Goal: Information Seeking & Learning: Learn about a topic

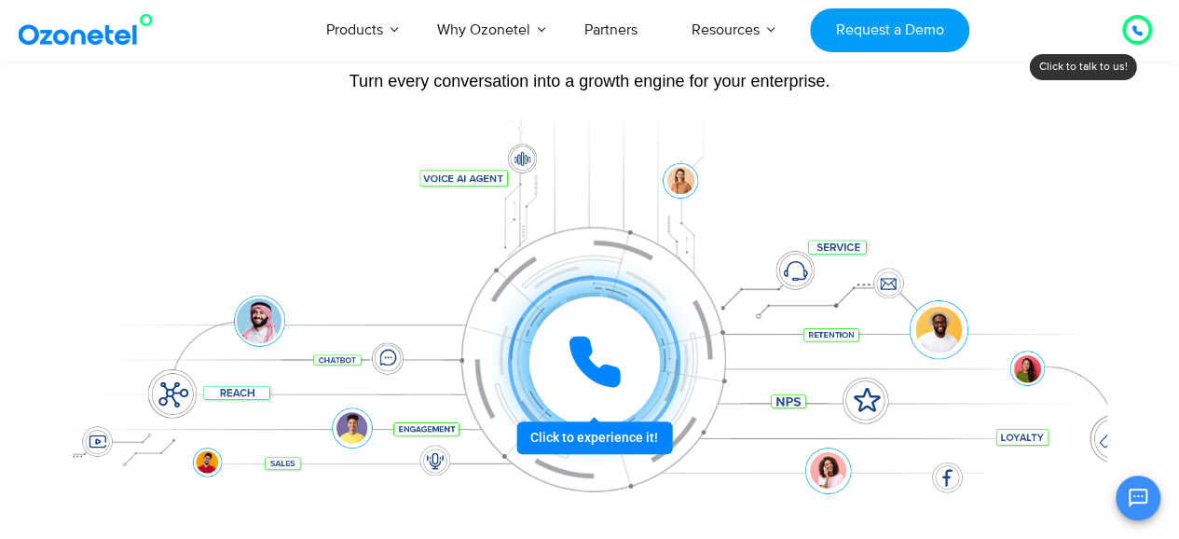
scroll to position [280, 0]
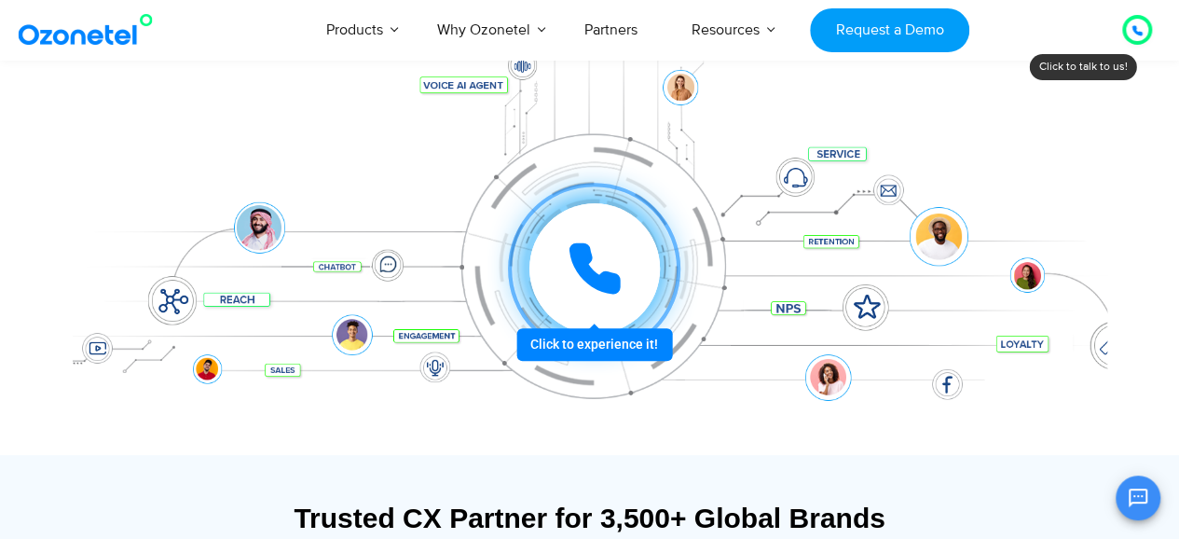
click at [604, 265] on icon at bounding box center [595, 268] width 56 height 56
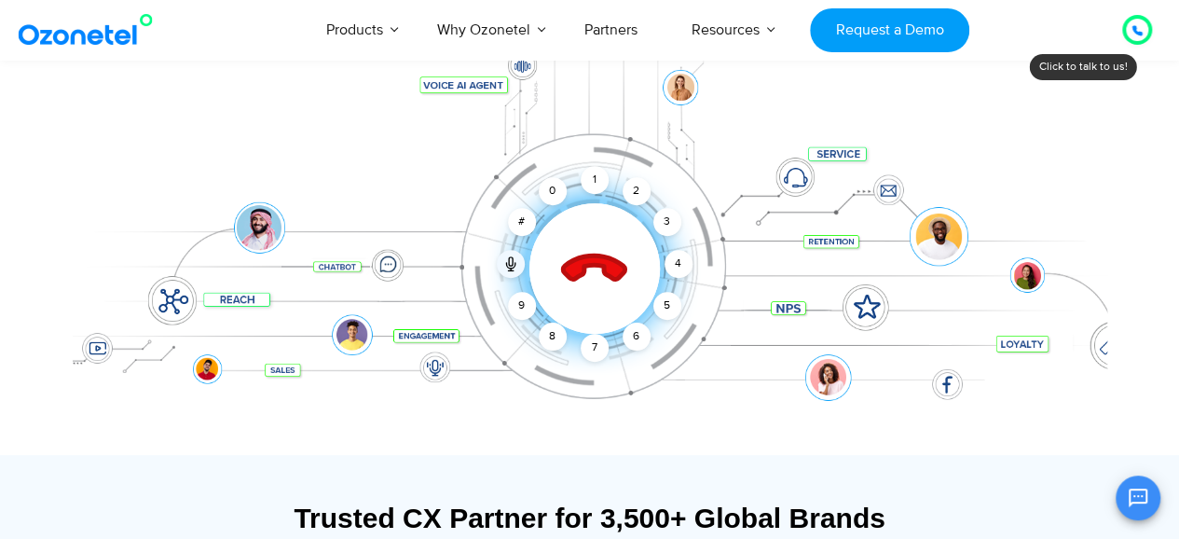
click at [606, 260] on icon at bounding box center [593, 269] width 65 height 65
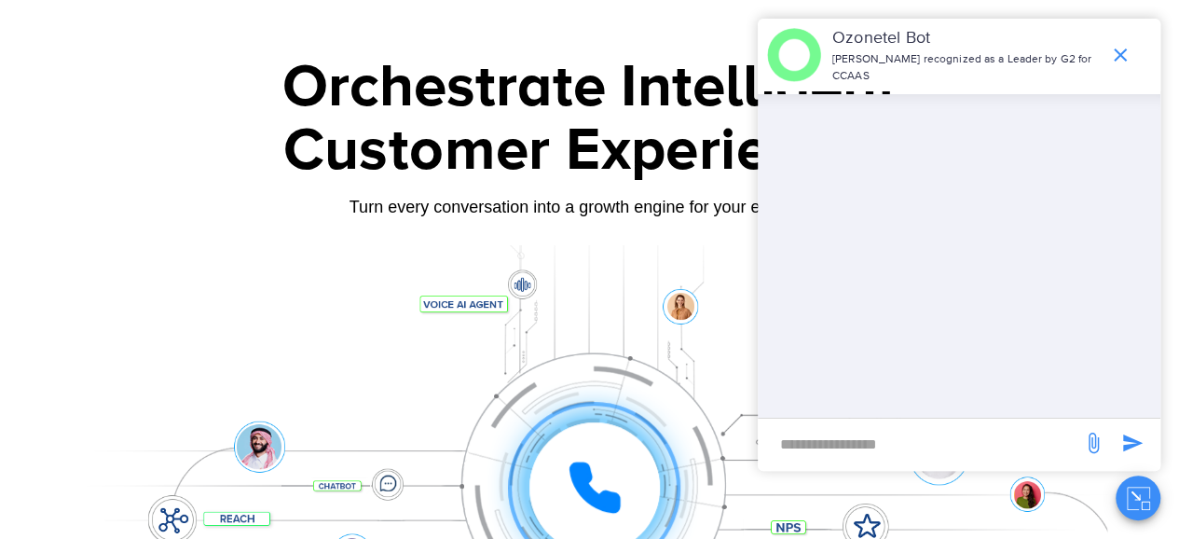
scroll to position [0, 0]
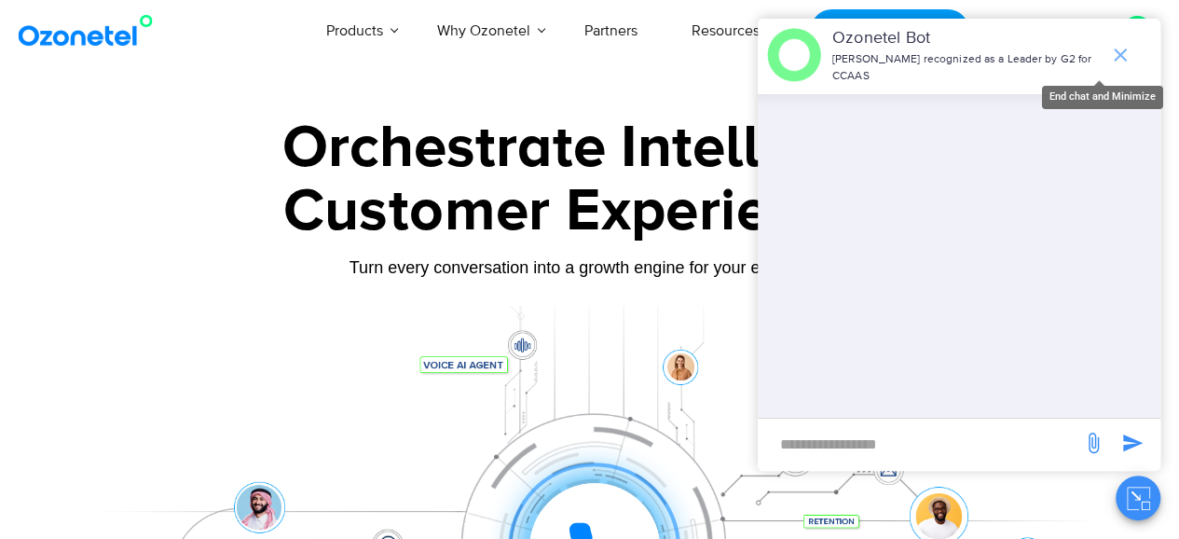
click at [1124, 48] on icon "end chat or minimize" at bounding box center [1119, 54] width 13 height 13
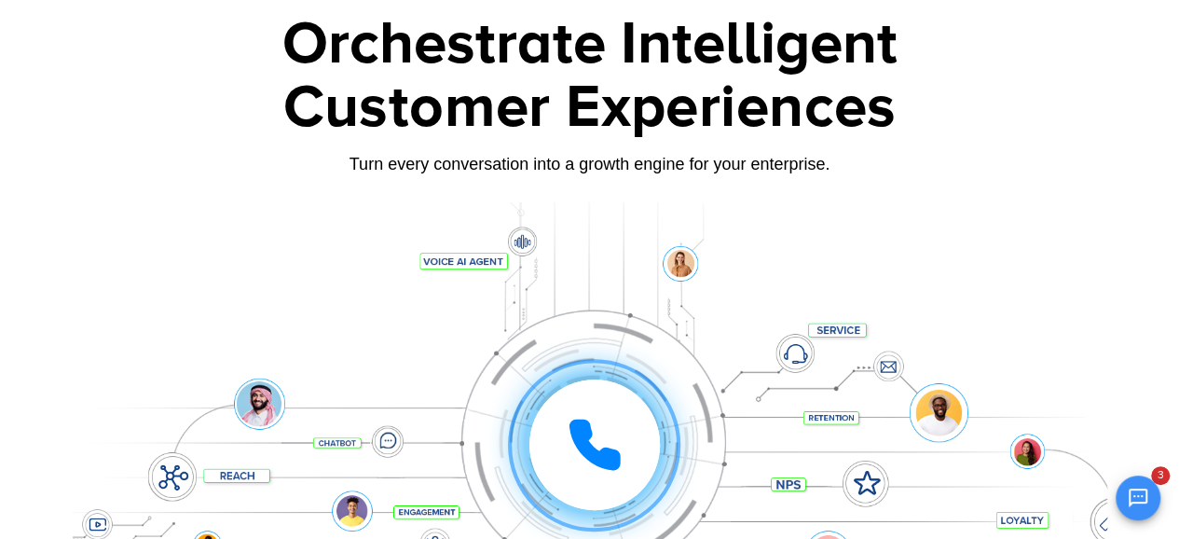
scroll to position [186, 0]
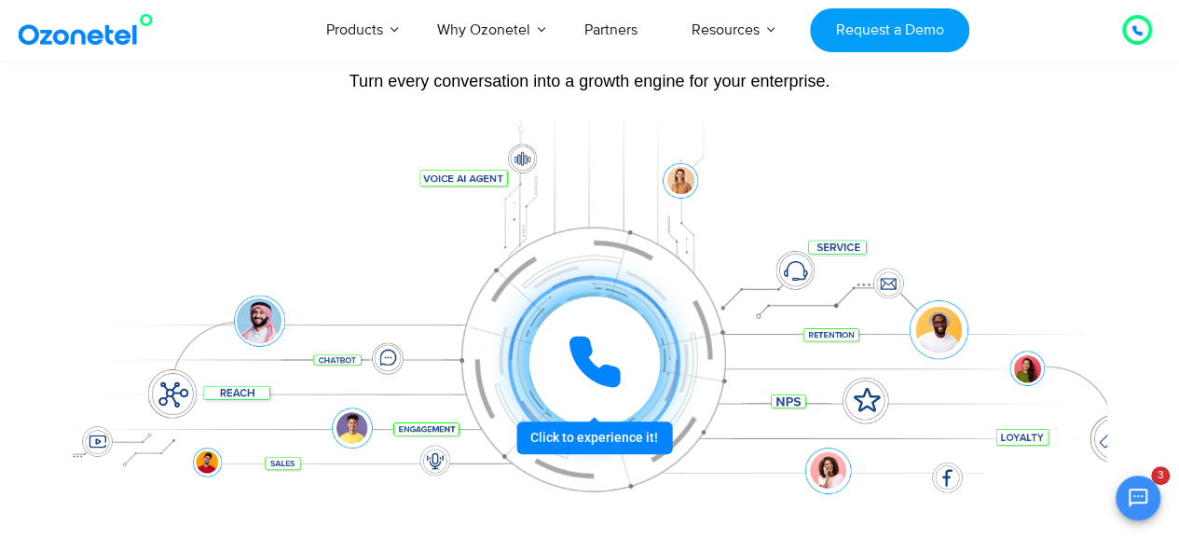
click at [568, 333] on div at bounding box center [594, 361] width 130 height 130
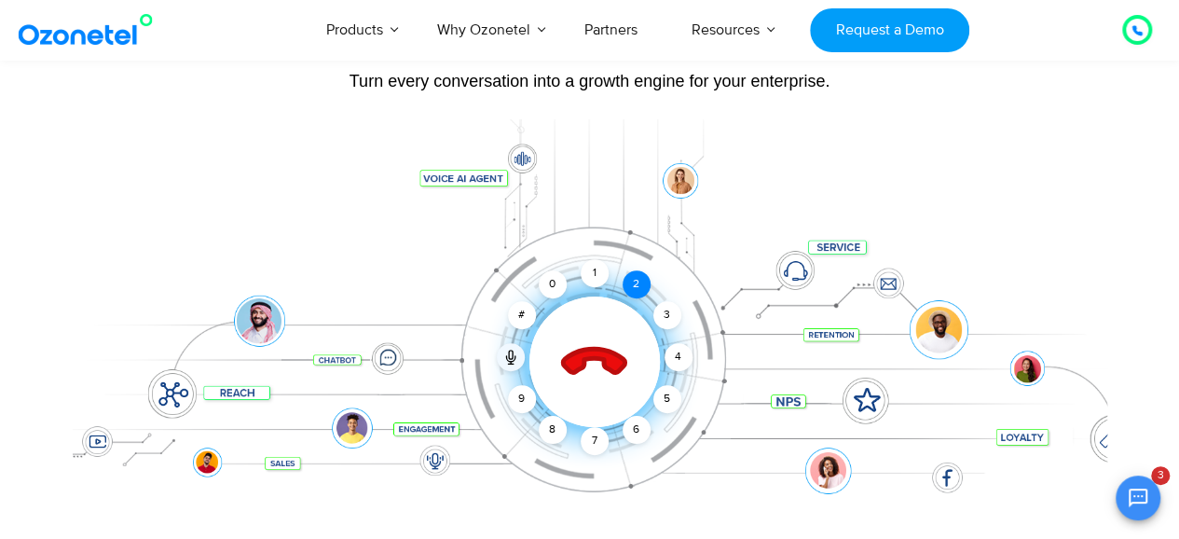
click at [635, 282] on div "2" at bounding box center [636, 284] width 28 height 28
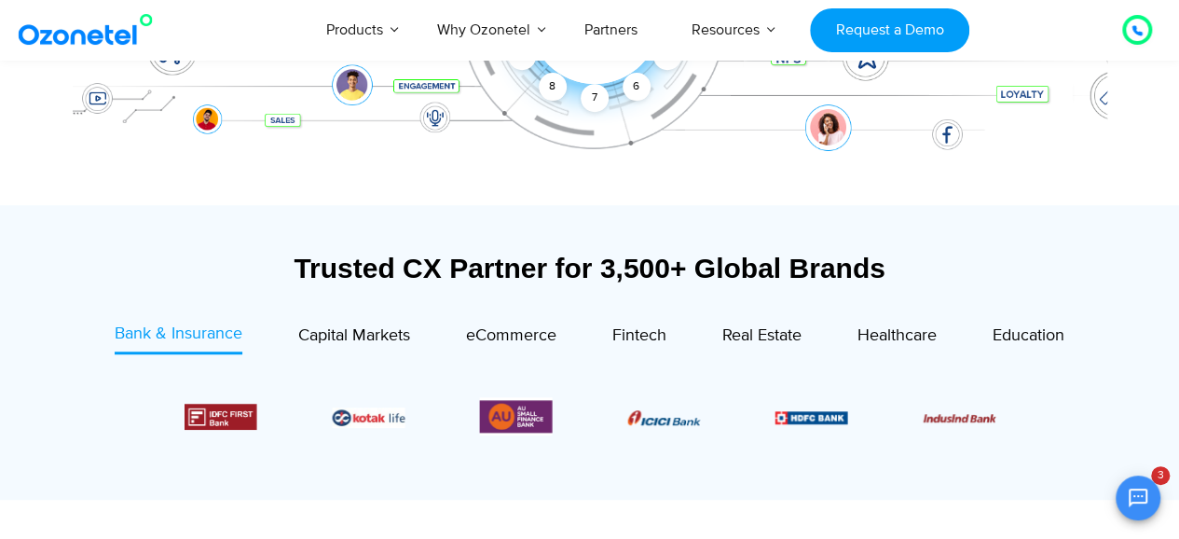
scroll to position [559, 0]
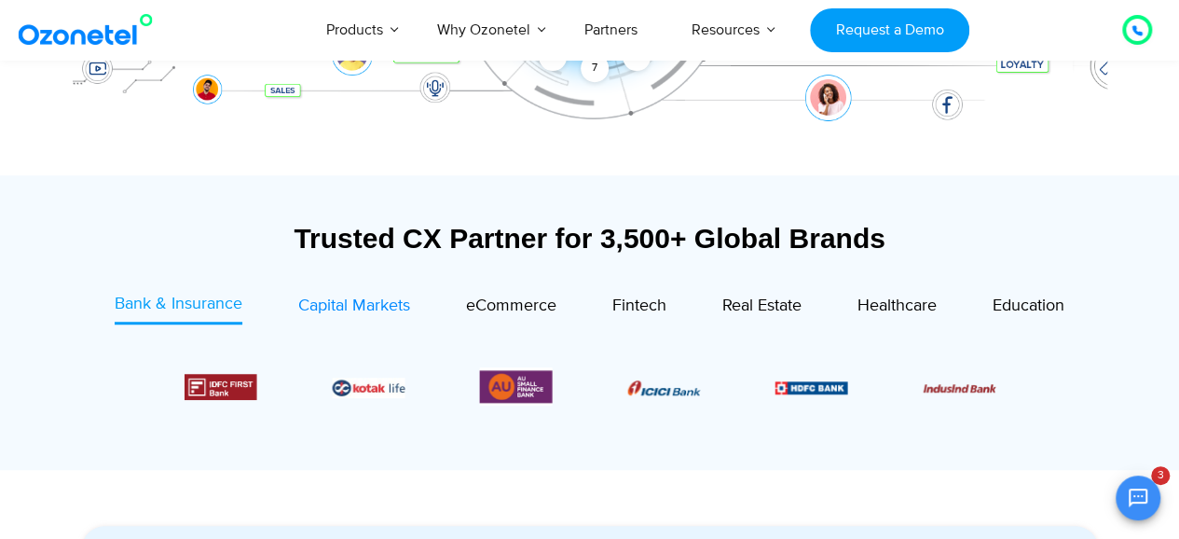
click at [371, 308] on span "Capital Markets" at bounding box center [354, 305] width 112 height 20
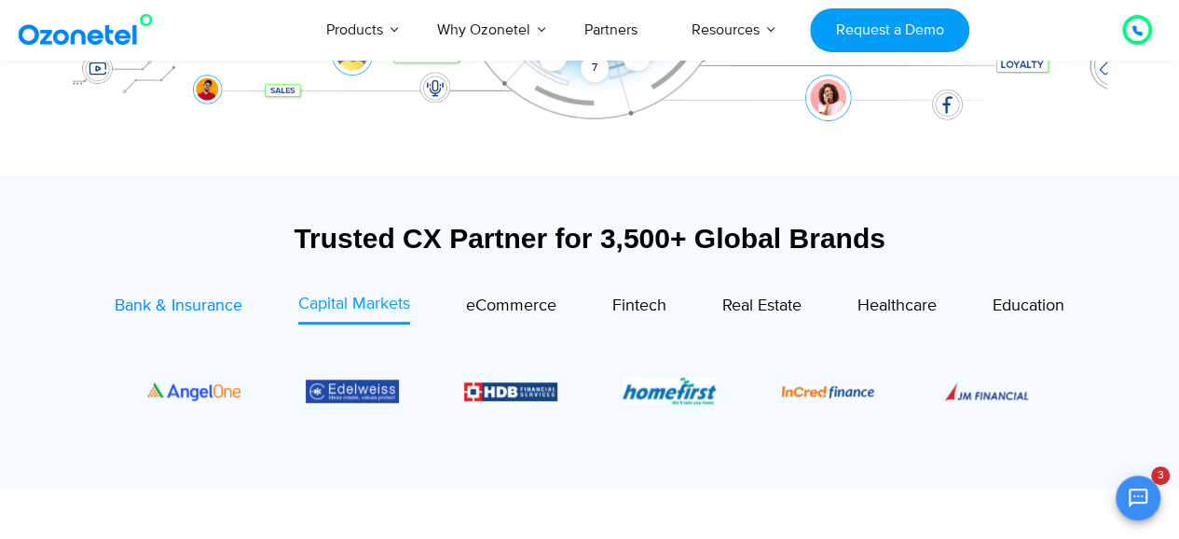
click at [132, 306] on span "Bank & Insurance" at bounding box center [179, 305] width 128 height 20
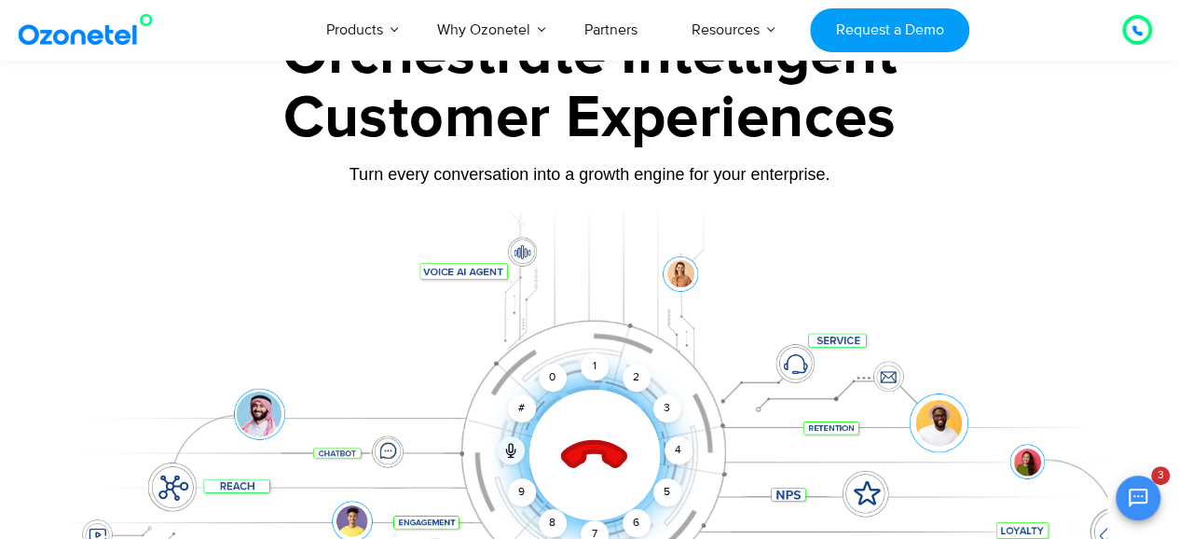
scroll to position [280, 0]
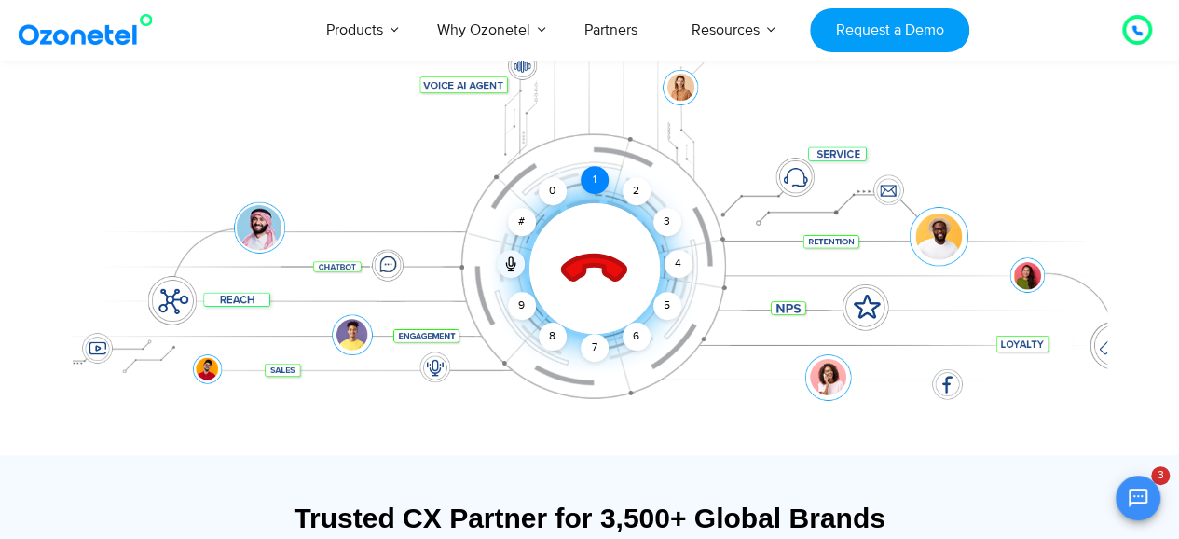
click at [594, 191] on div "1" at bounding box center [594, 180] width 28 height 28
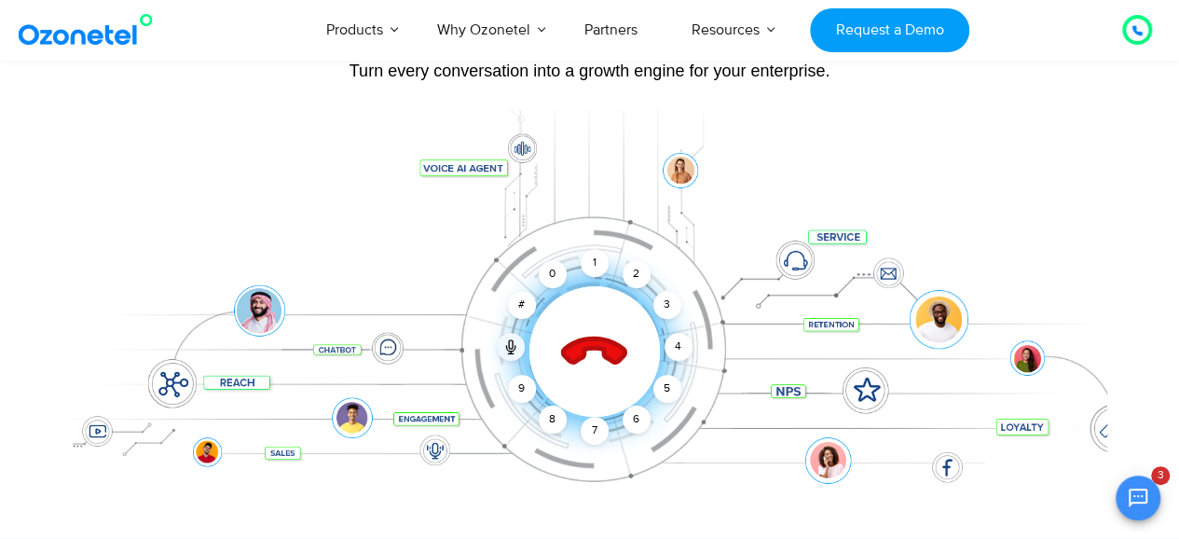
scroll to position [373, 0]
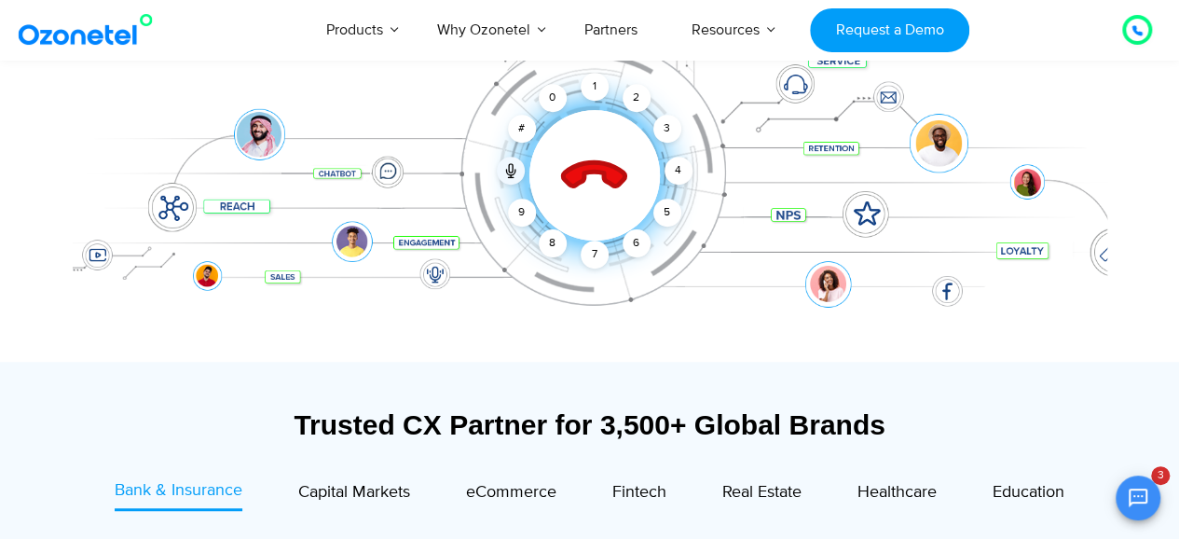
click at [605, 185] on icon at bounding box center [593, 175] width 79 height 79
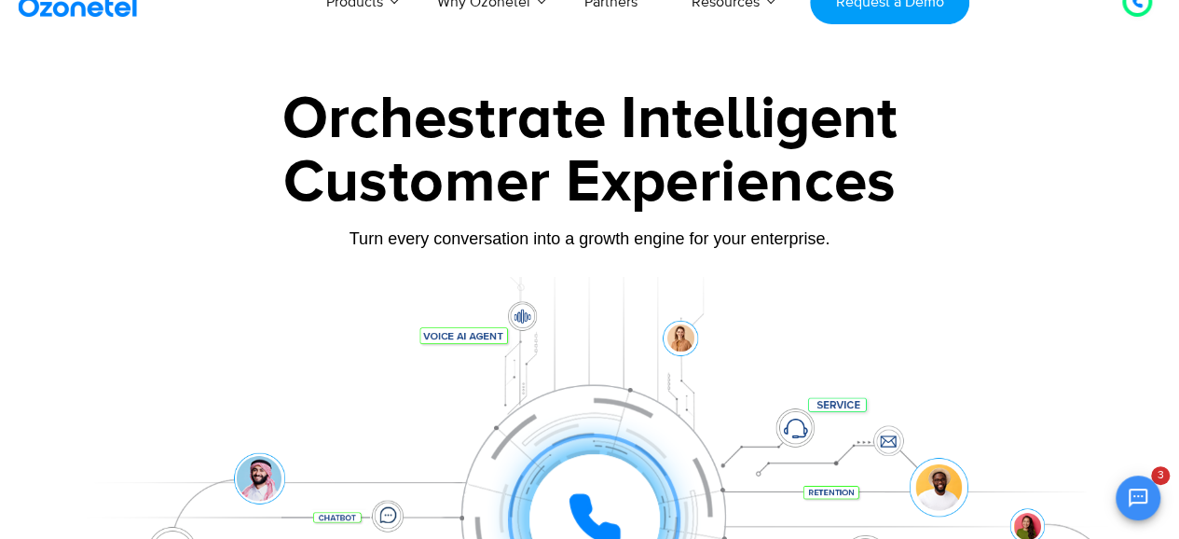
scroll to position [0, 0]
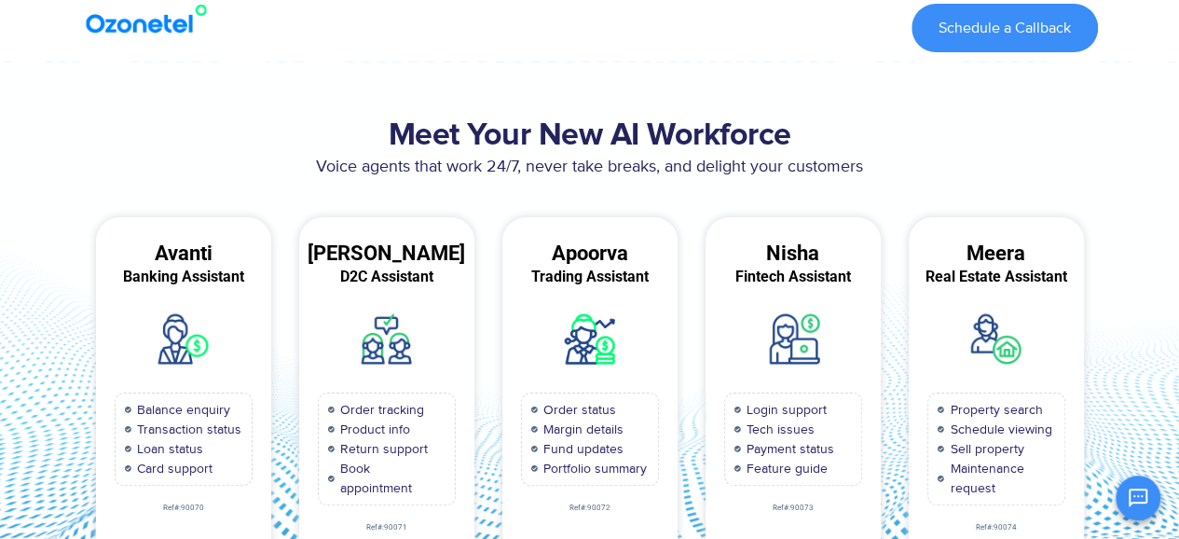
click at [550, 126] on h2 "Meet Your New AI Workforce" at bounding box center [590, 135] width 1016 height 37
